Goal: Task Accomplishment & Management: Use online tool/utility

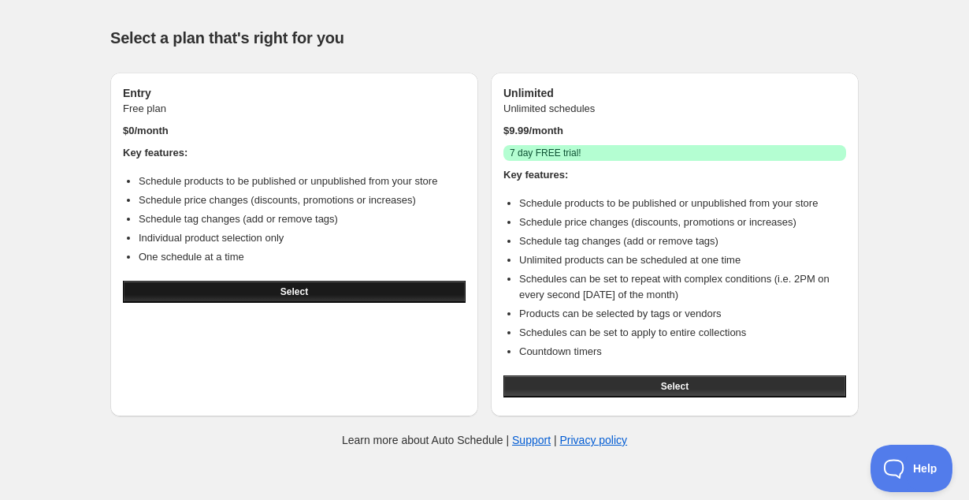
click at [282, 294] on span "Select" at bounding box center [295, 291] width 28 height 13
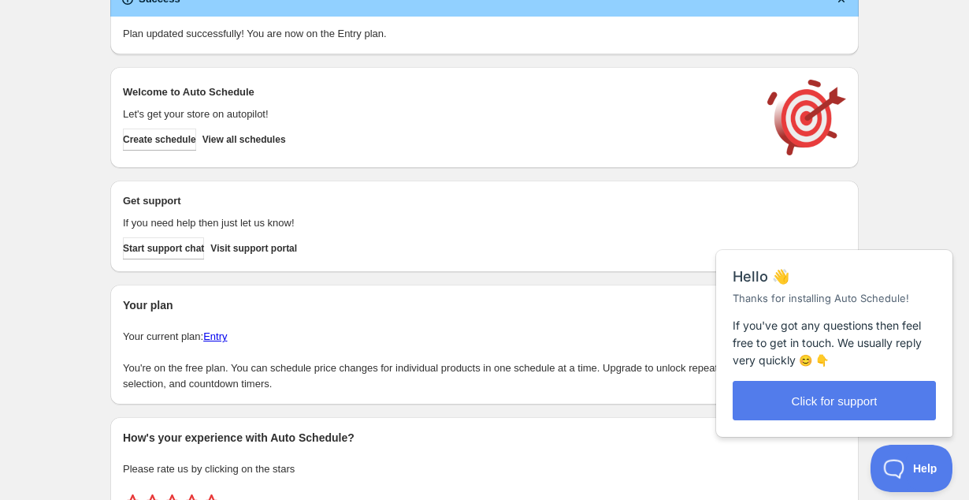
scroll to position [38, 0]
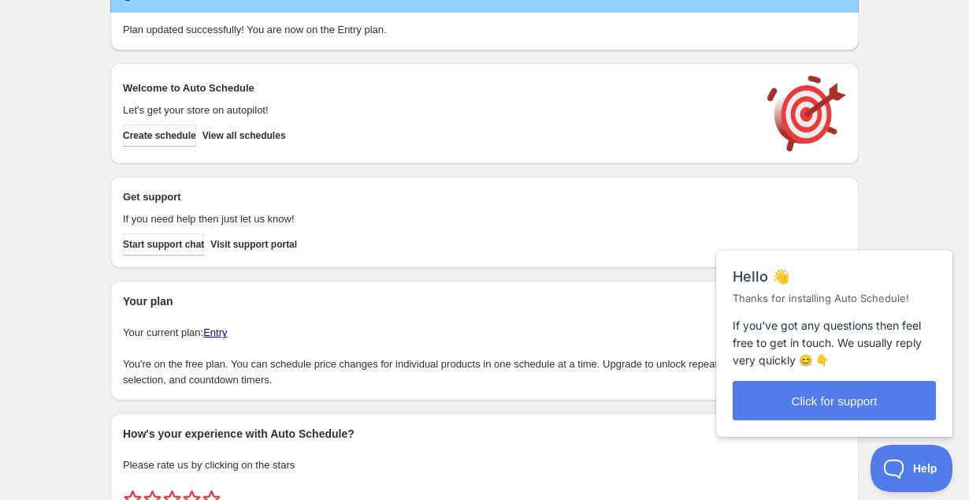
click at [184, 143] on button "Create schedule" at bounding box center [159, 135] width 73 height 22
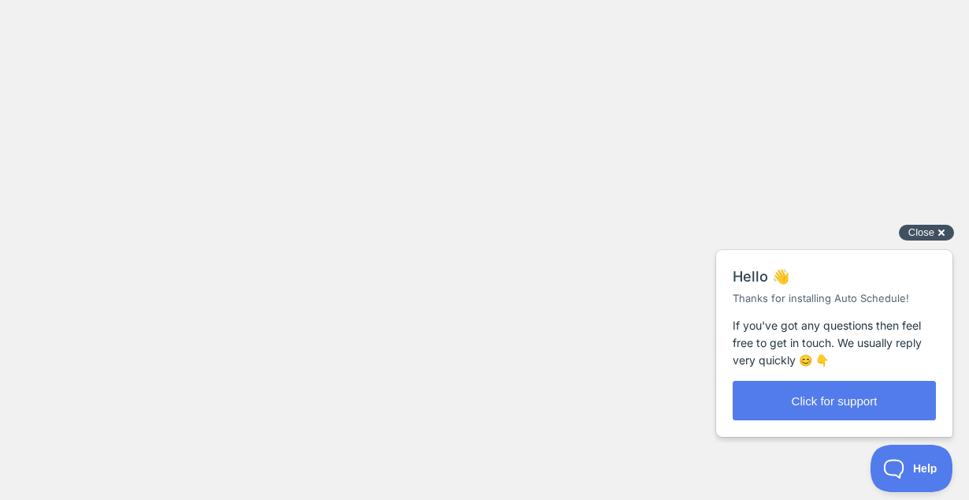
click at [943, 235] on div "Close cross-small" at bounding box center [926, 233] width 55 height 17
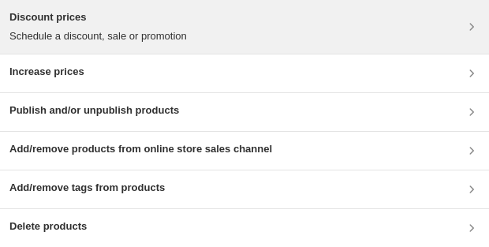
click at [187, 34] on p "Schedule a discount, sale or promotion" at bounding box center [97, 36] width 177 height 16
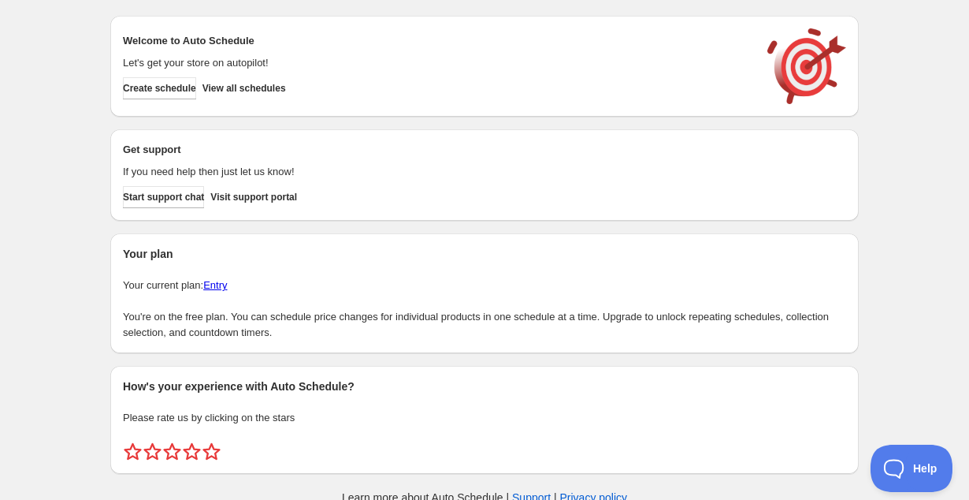
click at [181, 101] on div "Welcome to Auto Schedule Let's get your store on autopilot! Create schedule Vie…" at bounding box center [484, 66] width 723 height 76
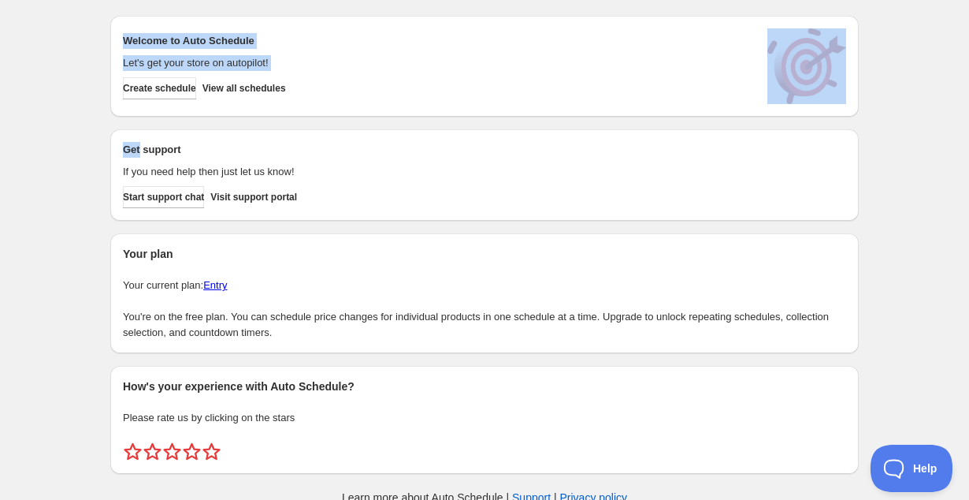
click at [181, 101] on div "Welcome to Auto Schedule Let's get your store on autopilot! Create schedule Vie…" at bounding box center [484, 66] width 723 height 76
click at [180, 92] on span "Create schedule" at bounding box center [159, 88] width 73 height 13
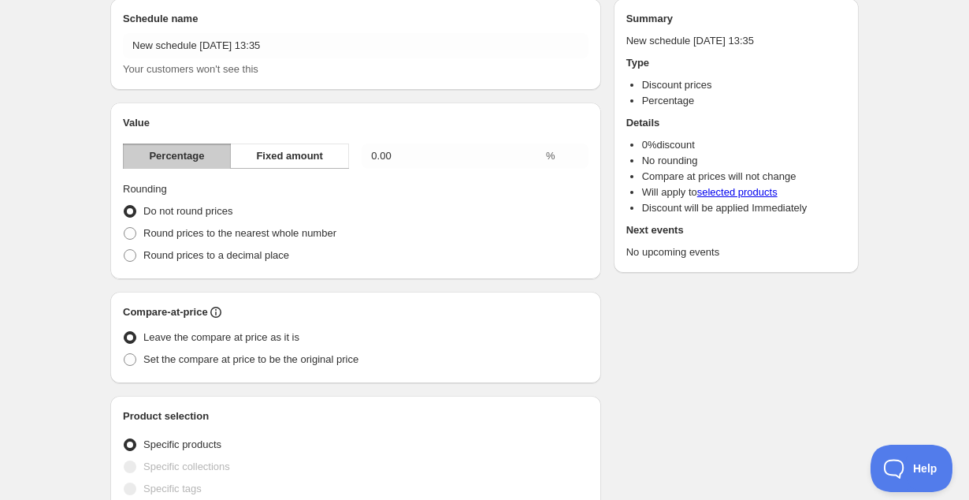
scroll to position [65, 0]
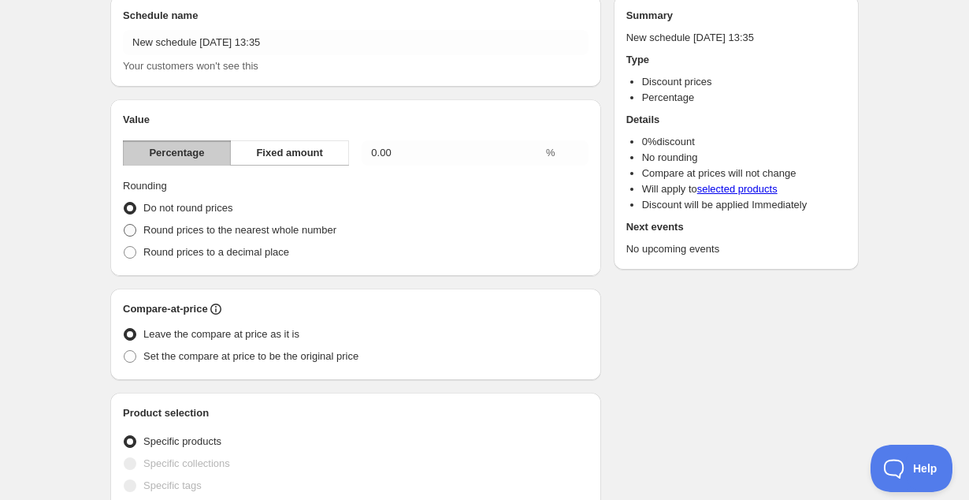
click at [232, 232] on span "Round prices to the nearest whole number" at bounding box center [239, 230] width 193 height 12
click at [124, 225] on input "Round prices to the nearest whole number" at bounding box center [124, 224] width 1 height 1
radio input "true"
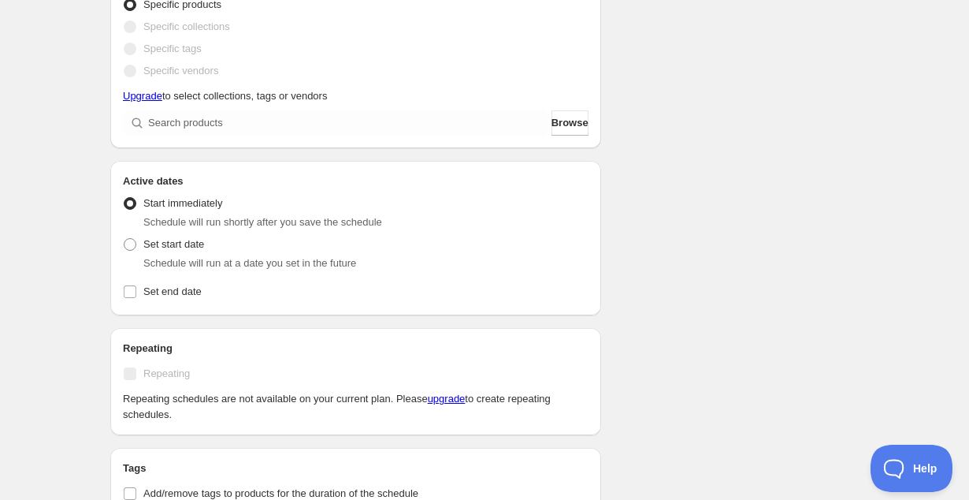
scroll to position [502, 0]
click at [133, 288] on input "Set end date" at bounding box center [130, 290] width 13 height 13
checkbox input "true"
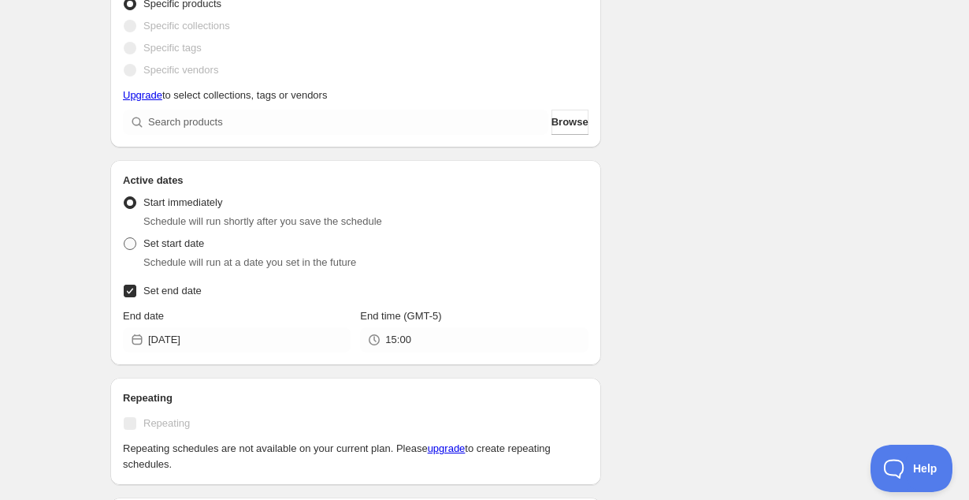
click at [134, 242] on span at bounding box center [130, 243] width 13 height 13
click at [124, 238] on input "Set start date" at bounding box center [124, 237] width 1 height 1
radio input "true"
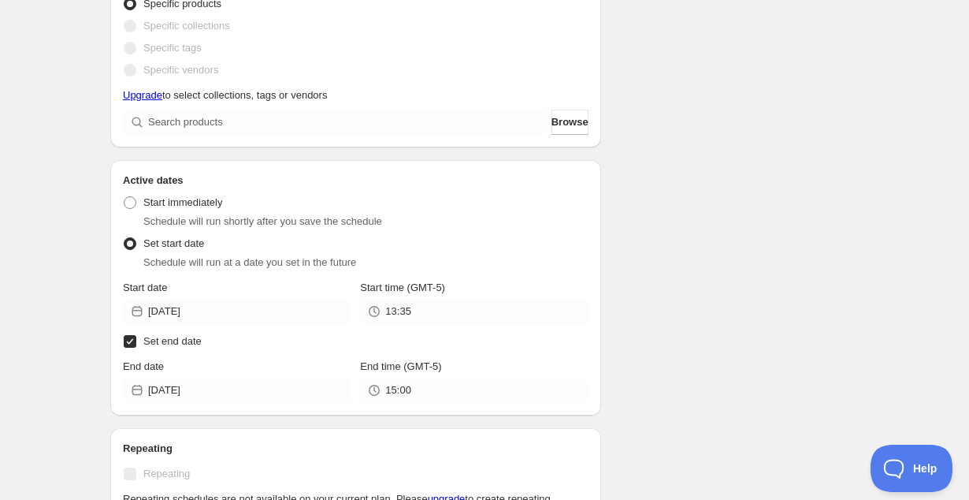
click at [201, 216] on span "Schedule will run shortly after you save the schedule" at bounding box center [262, 221] width 239 height 12
click at [134, 206] on span at bounding box center [130, 202] width 13 height 13
click at [124, 197] on input "Start immediately" at bounding box center [124, 196] width 1 height 1
radio input "true"
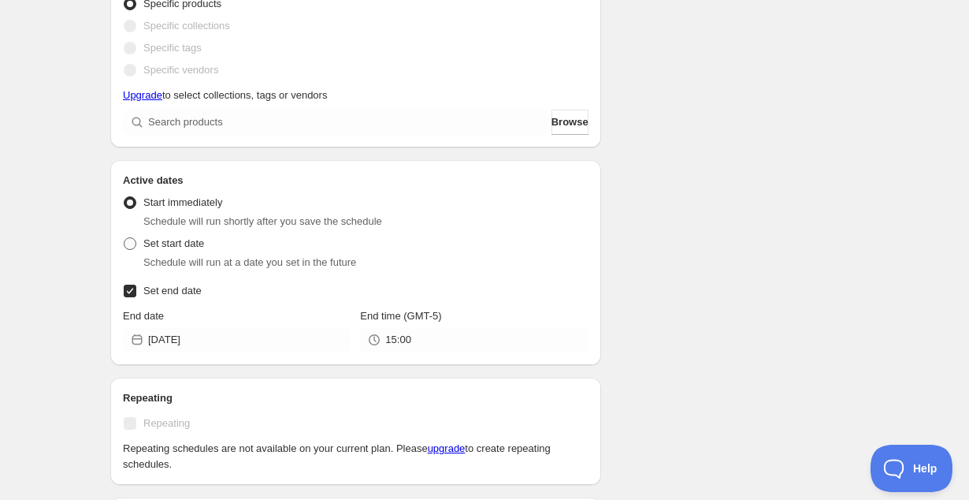
click at [138, 240] on label "Set start date" at bounding box center [163, 243] width 81 height 22
click at [124, 238] on input "Set start date" at bounding box center [124, 237] width 1 height 1
radio input "true"
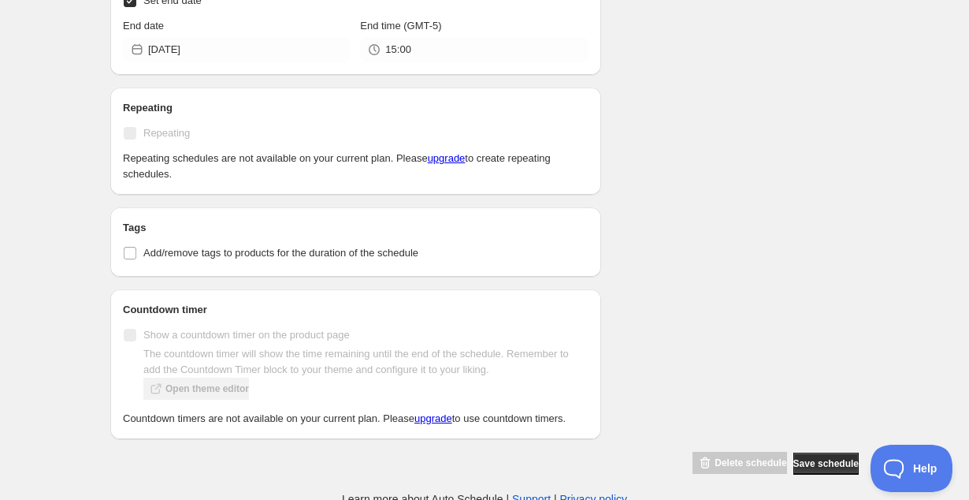
scroll to position [864, 0]
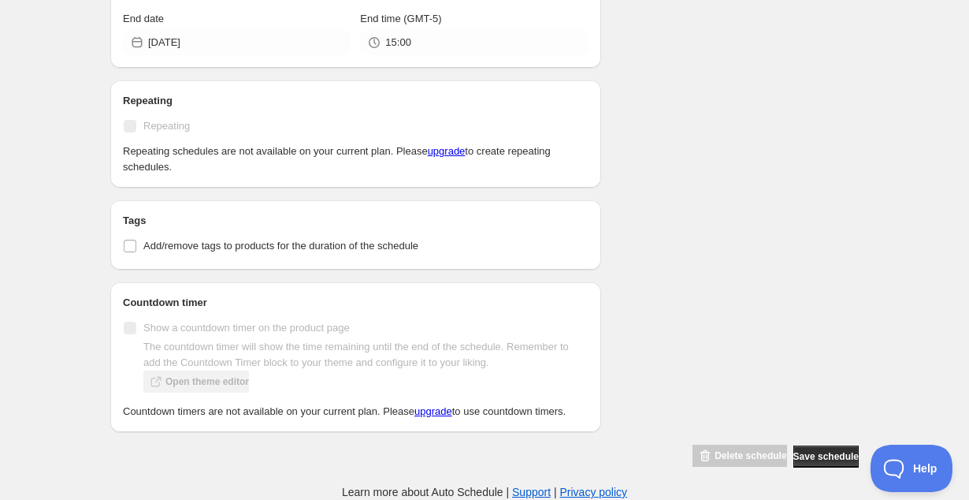
click at [159, 118] on span "Repeating" at bounding box center [166, 126] width 46 height 16
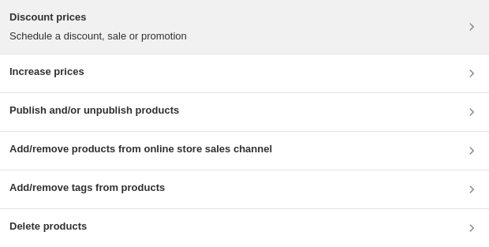
click at [94, 39] on p "Schedule a discount, sale or promotion" at bounding box center [97, 36] width 177 height 16
